Goal: Book appointment/travel/reservation

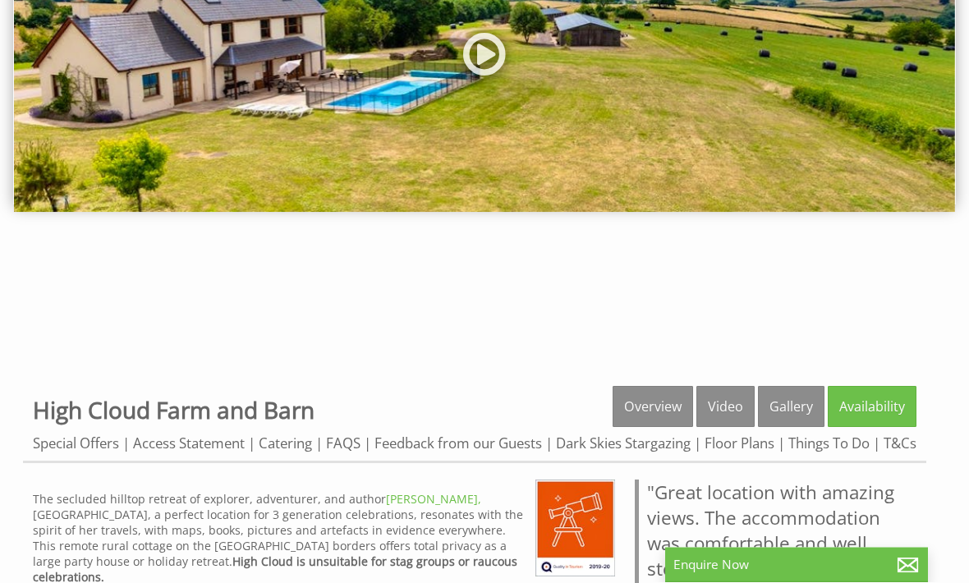
scroll to position [218, 0]
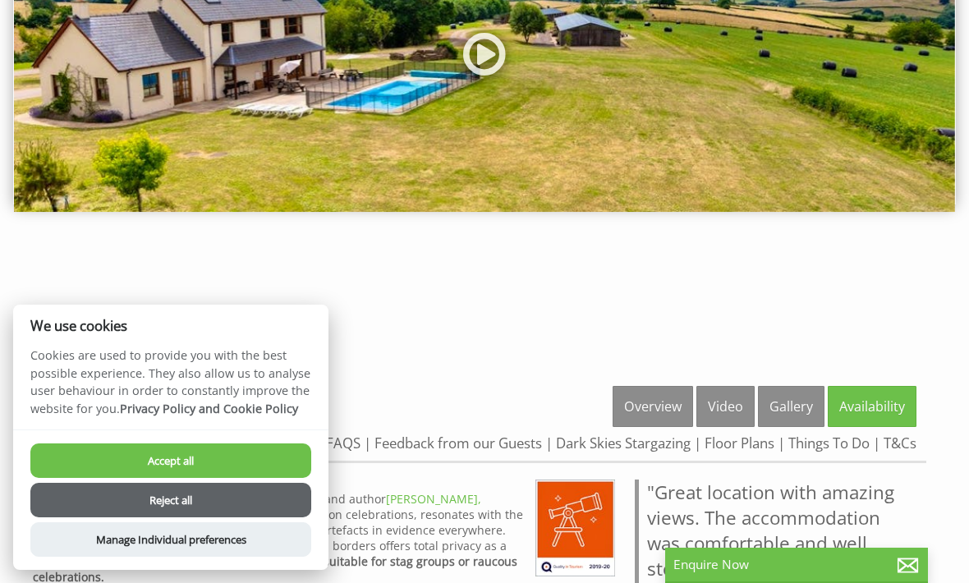
click at [274, 478] on button "Accept all" at bounding box center [170, 460] width 281 height 34
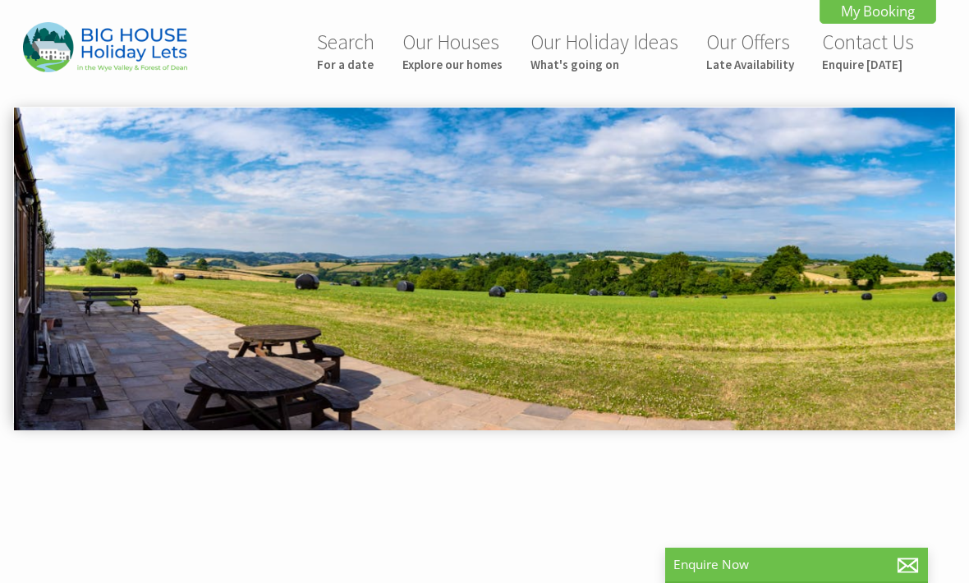
click at [770, 52] on link "Our Offers Late Availability" at bounding box center [750, 51] width 88 height 44
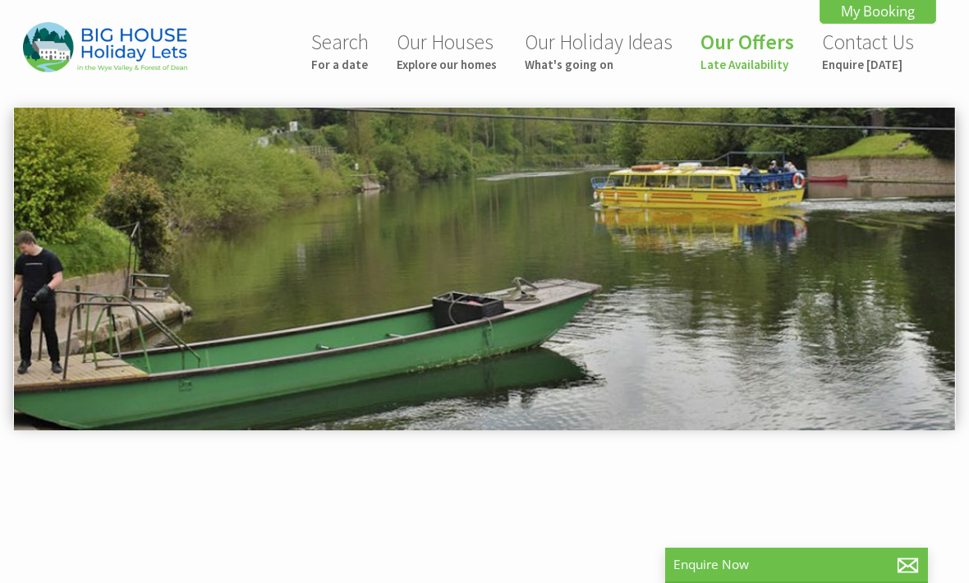
click at [461, 53] on link "Our Houses Explore our homes" at bounding box center [447, 51] width 100 height 44
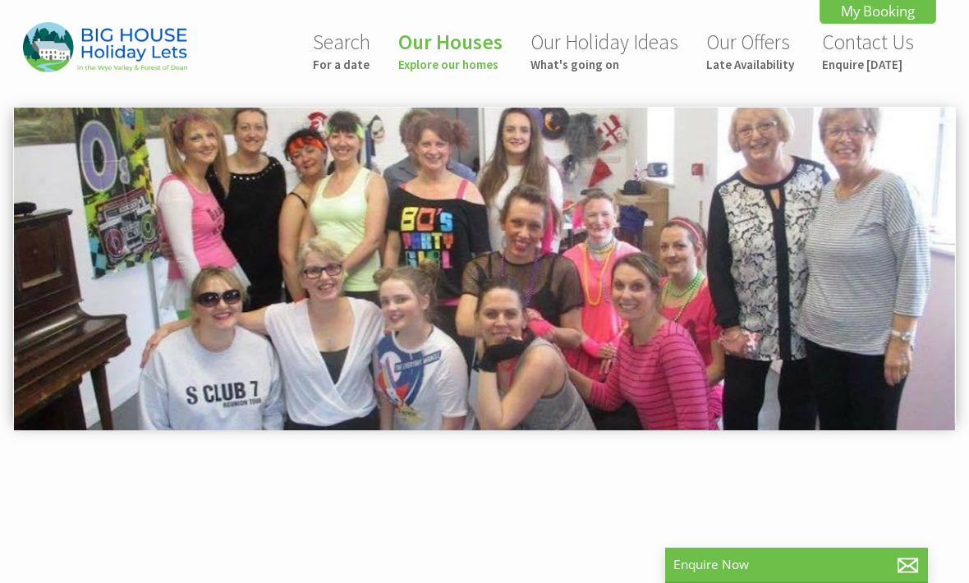
click at [352, 54] on link "Search For a date" at bounding box center [341, 51] width 57 height 44
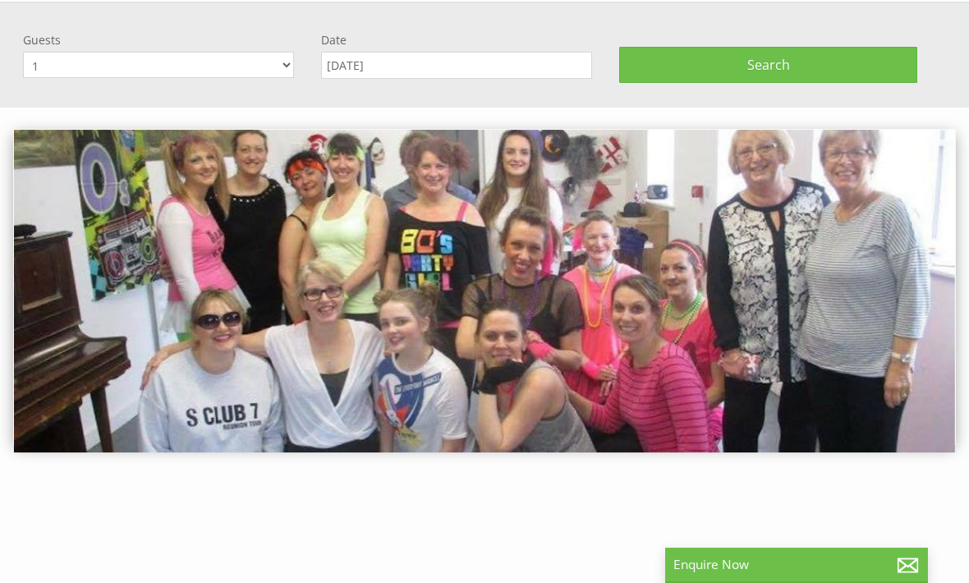
scroll to position [107, 0]
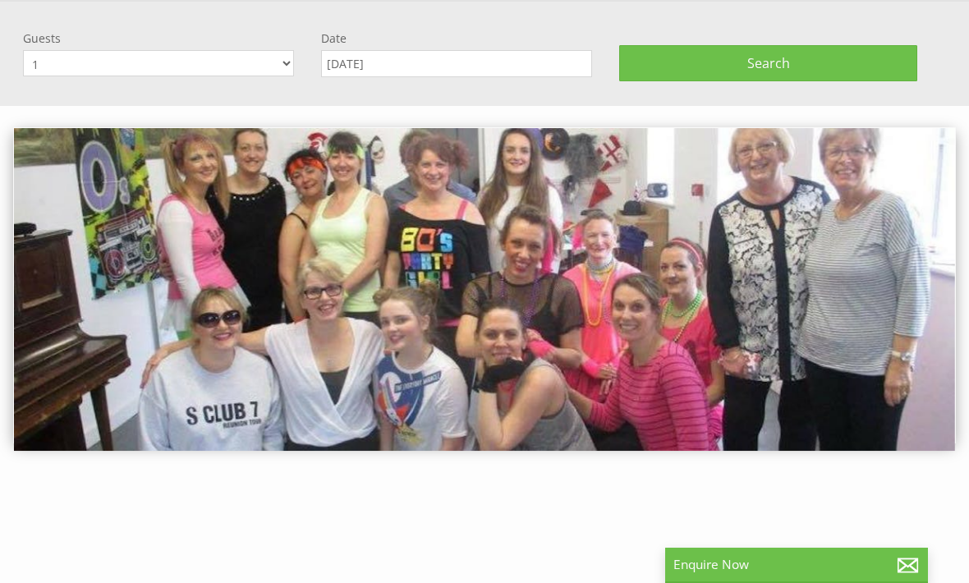
click at [280, 67] on select "1 2 3 4 5 6 7 8 9 10 11 12 13 14 15 16 17 18 19 20 21 22 23 24 25 26 27 28 29 3…" at bounding box center [158, 63] width 271 height 26
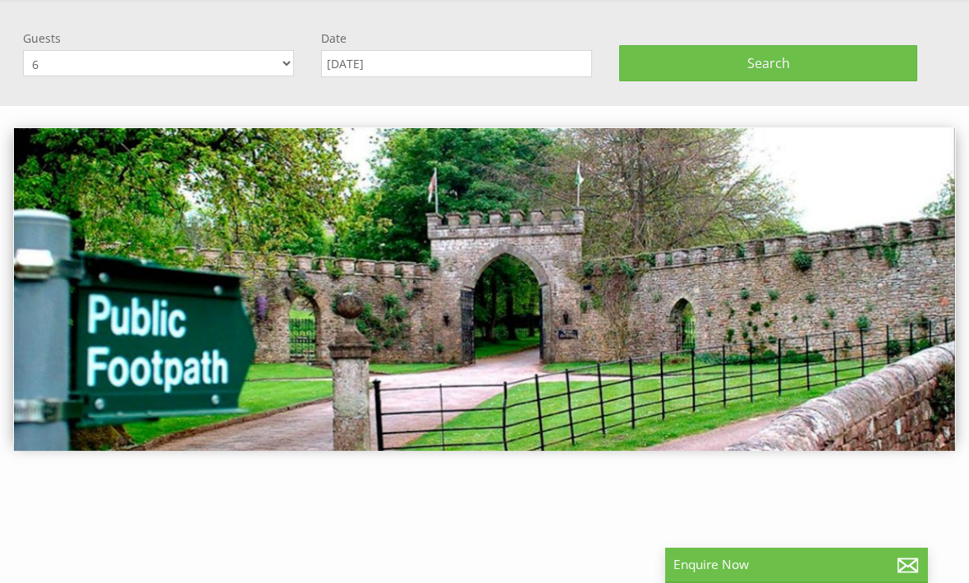
click at [278, 68] on select "1 2 3 4 5 6 7 8 9 10 11 12 13 14 15 16 17 18 19 20 21 22 23 24 25 26 27 28 29 3…" at bounding box center [158, 63] width 271 height 26
select select "5"
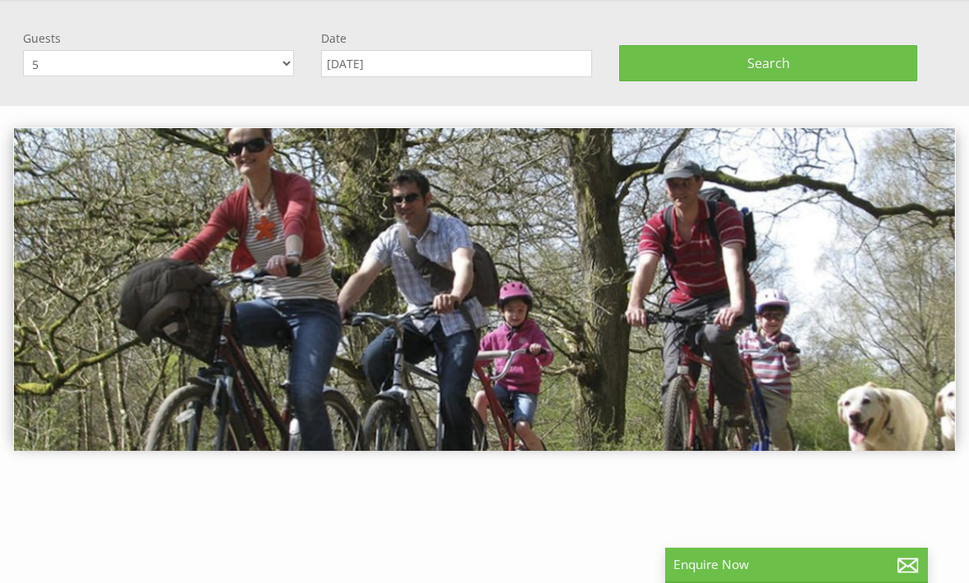
click at [498, 62] on input "[DATE]" at bounding box center [456, 63] width 271 height 27
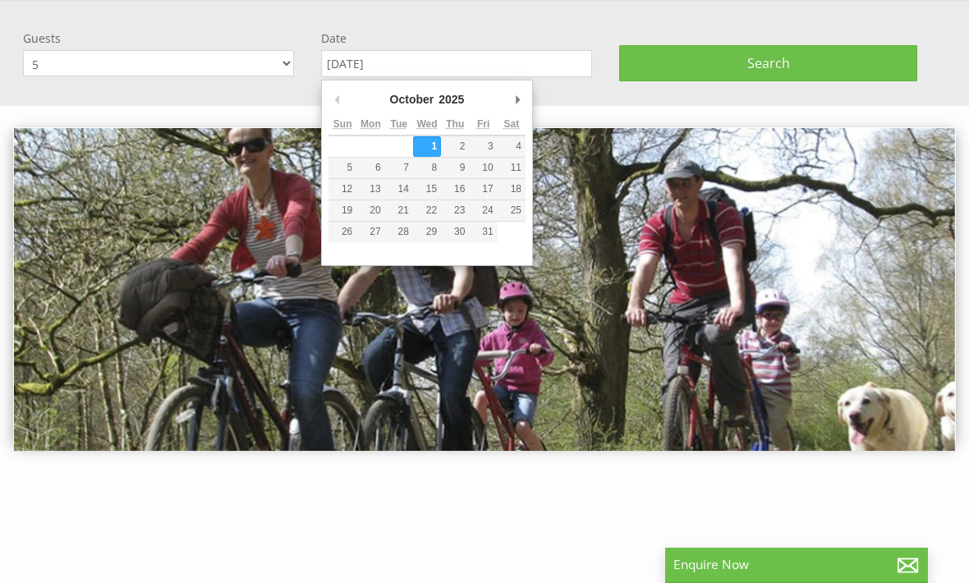
scroll to position [106, 0]
type input "[DATE]"
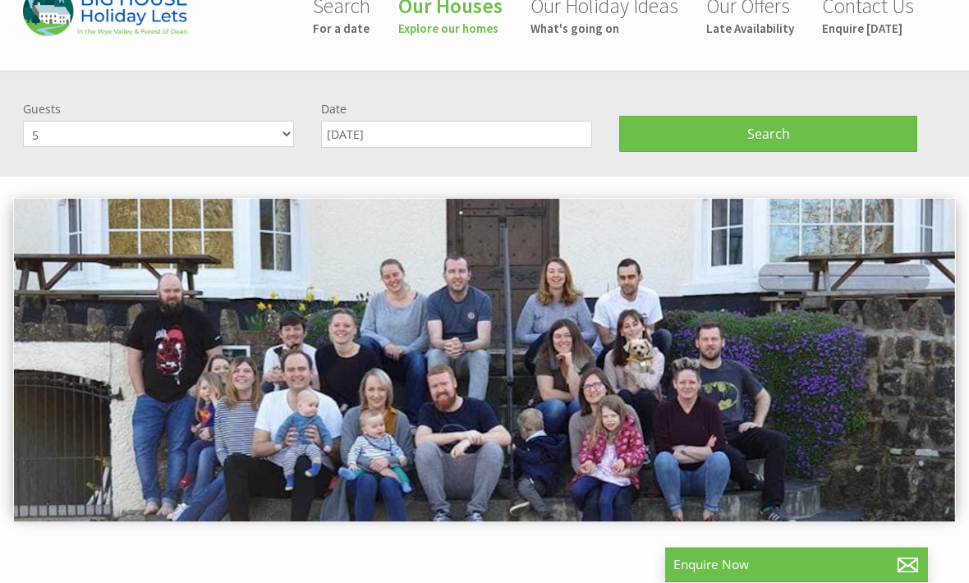
scroll to position [35, 0]
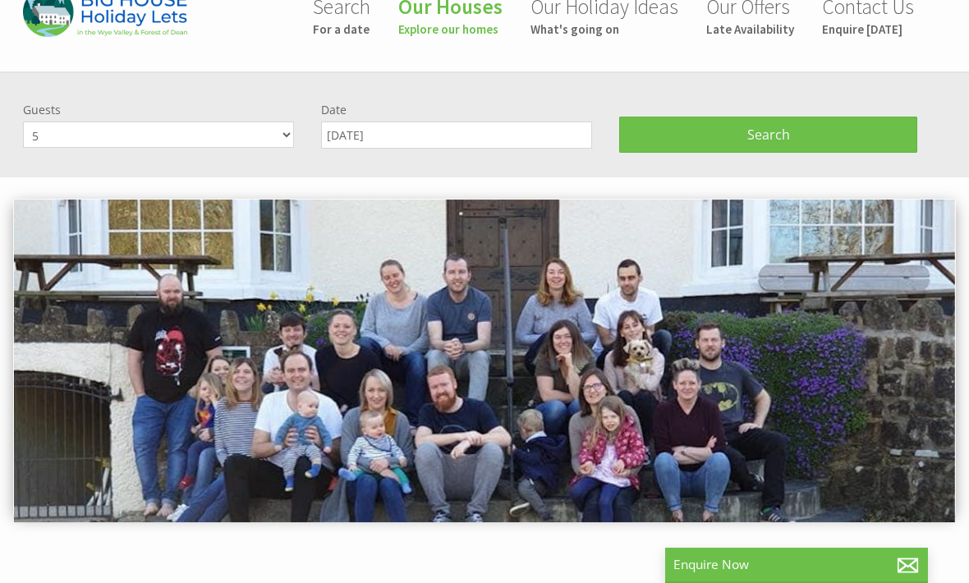
click at [790, 140] on button "Search" at bounding box center [768, 135] width 298 height 36
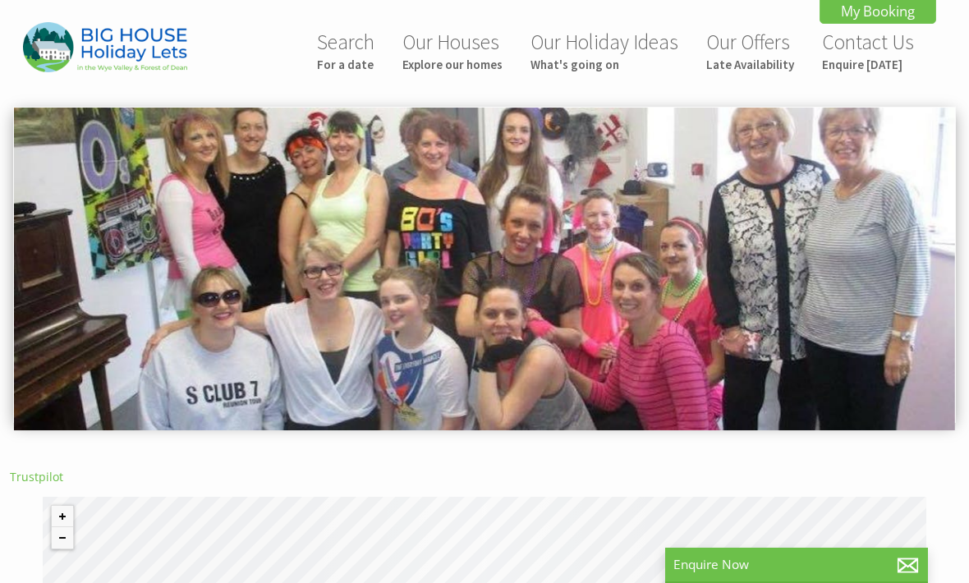
click at [354, 57] on small "For a date" at bounding box center [345, 65] width 57 height 16
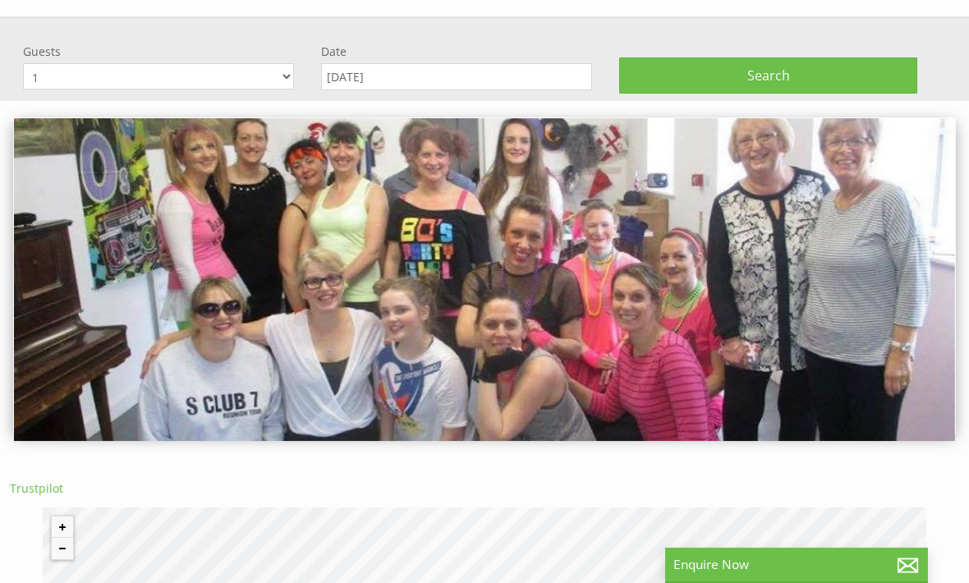
scroll to position [107, 0]
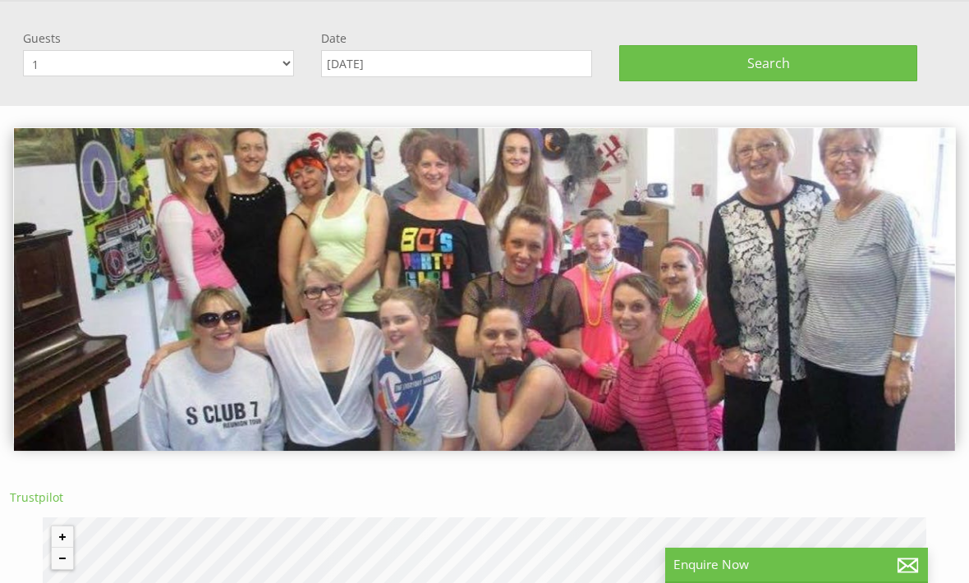
click at [439, 71] on input "[DATE]" at bounding box center [456, 63] width 271 height 27
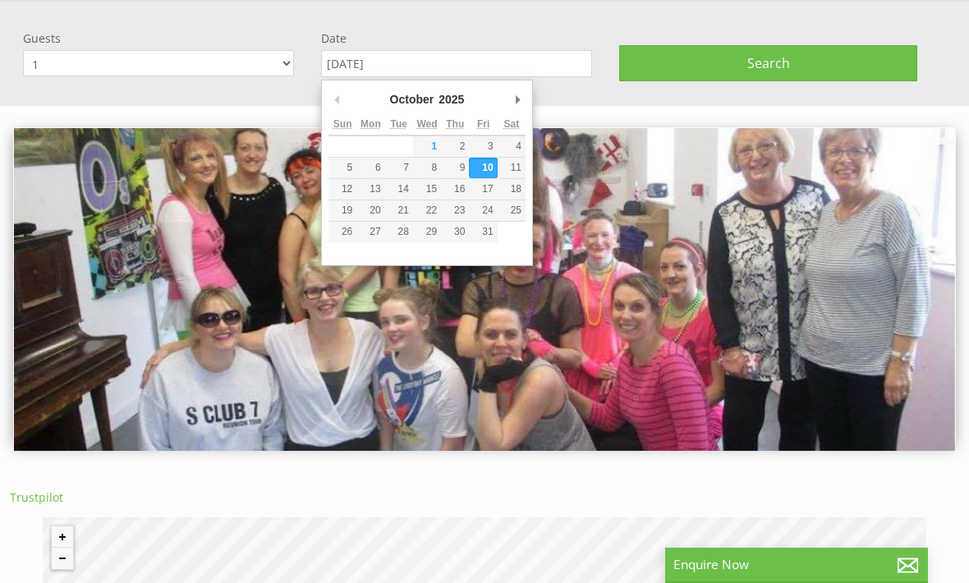
scroll to position [106, 0]
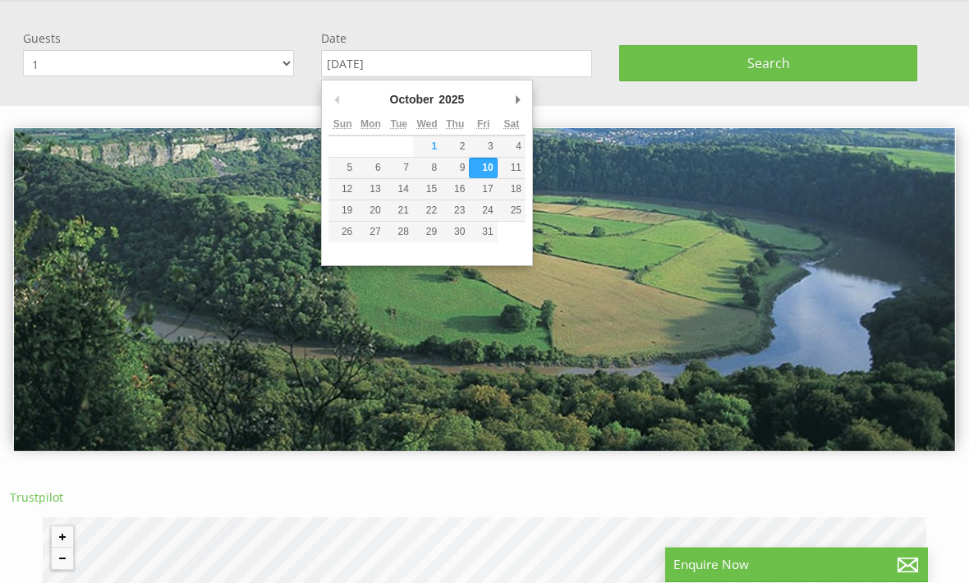
type input "[DATE]"
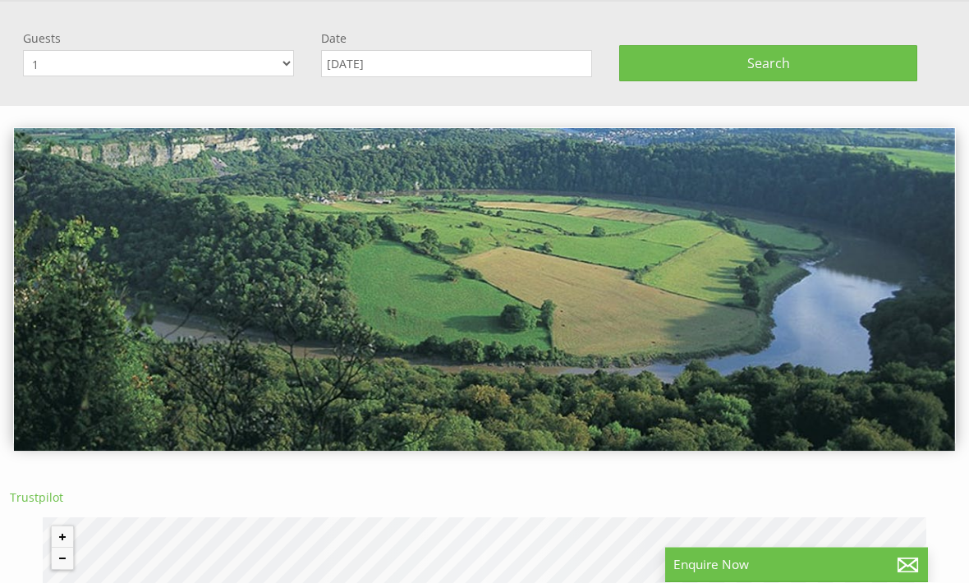
click at [276, 65] on select "1 2 3 4 5 6 7 8 9 10 11 12 13 14 15 16 17 18 19 20 21 22 23 24 25 26 27 28 29 3…" at bounding box center [158, 64] width 271 height 26
select select "5"
click at [792, 63] on button "Search" at bounding box center [768, 63] width 298 height 36
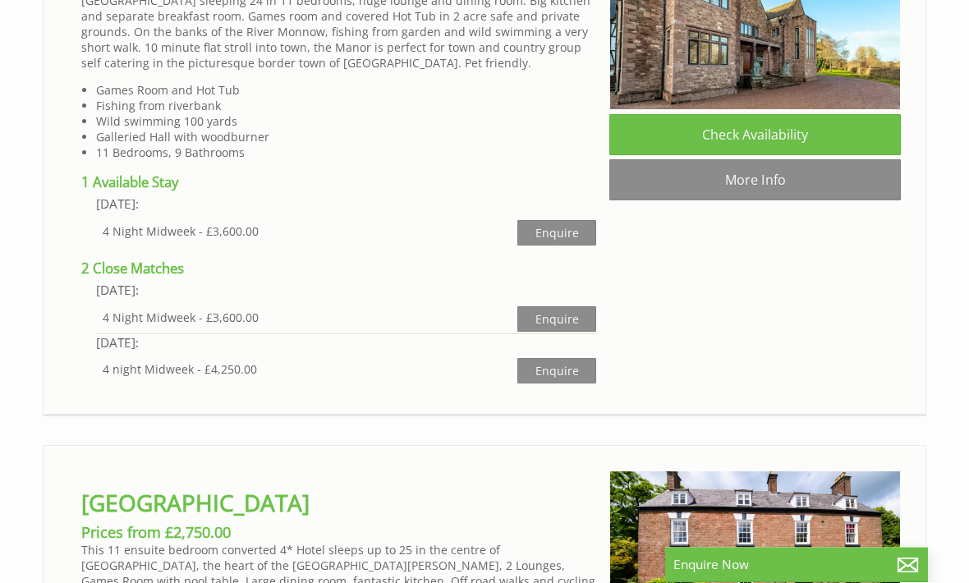
scroll to position [2404, 0]
